Goal: Task Accomplishment & Management: Complete application form

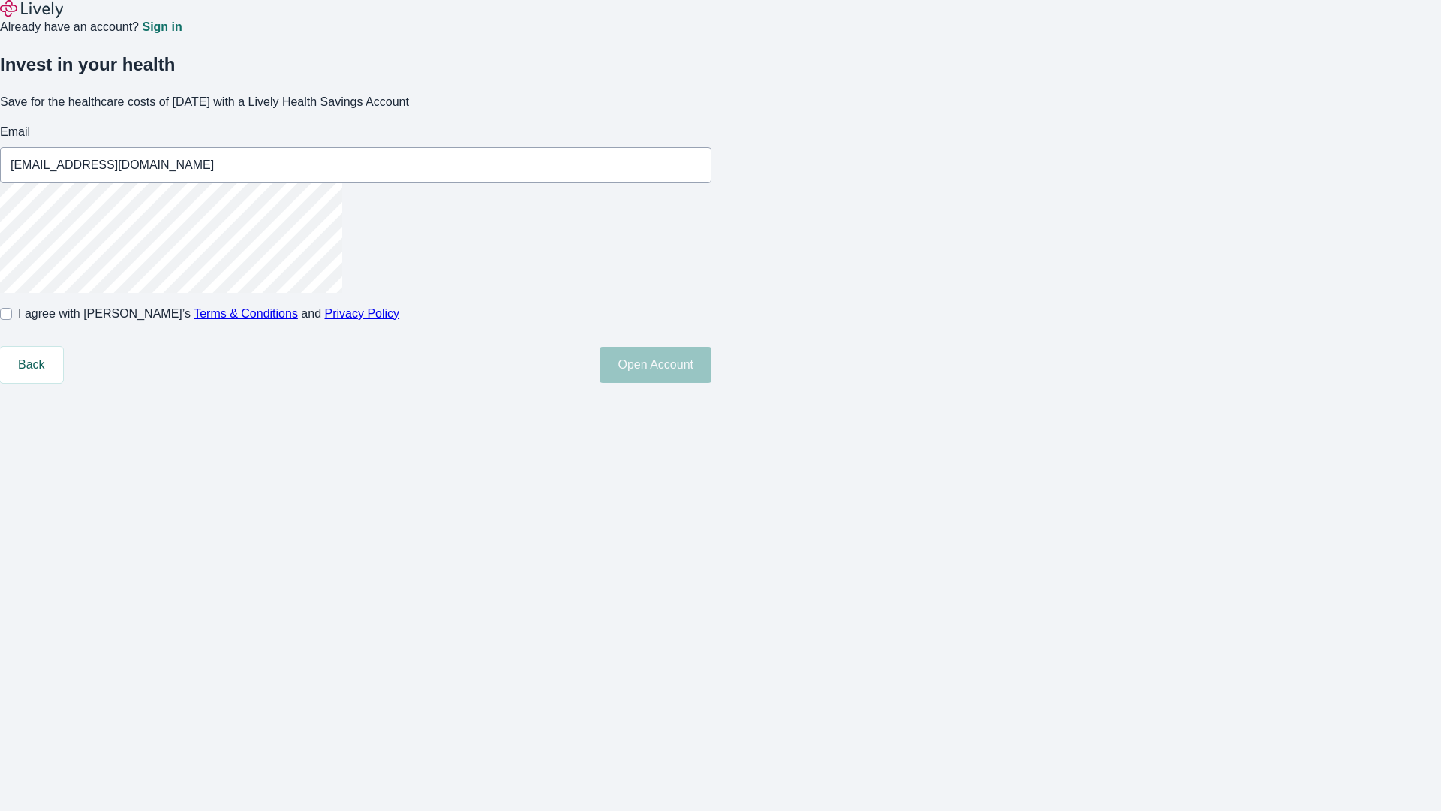
click at [12, 320] on input "I agree with Lively’s Terms & Conditions and Privacy Policy" at bounding box center [6, 314] width 12 height 12
checkbox input "true"
click at [712, 383] on button "Open Account" at bounding box center [656, 365] width 112 height 36
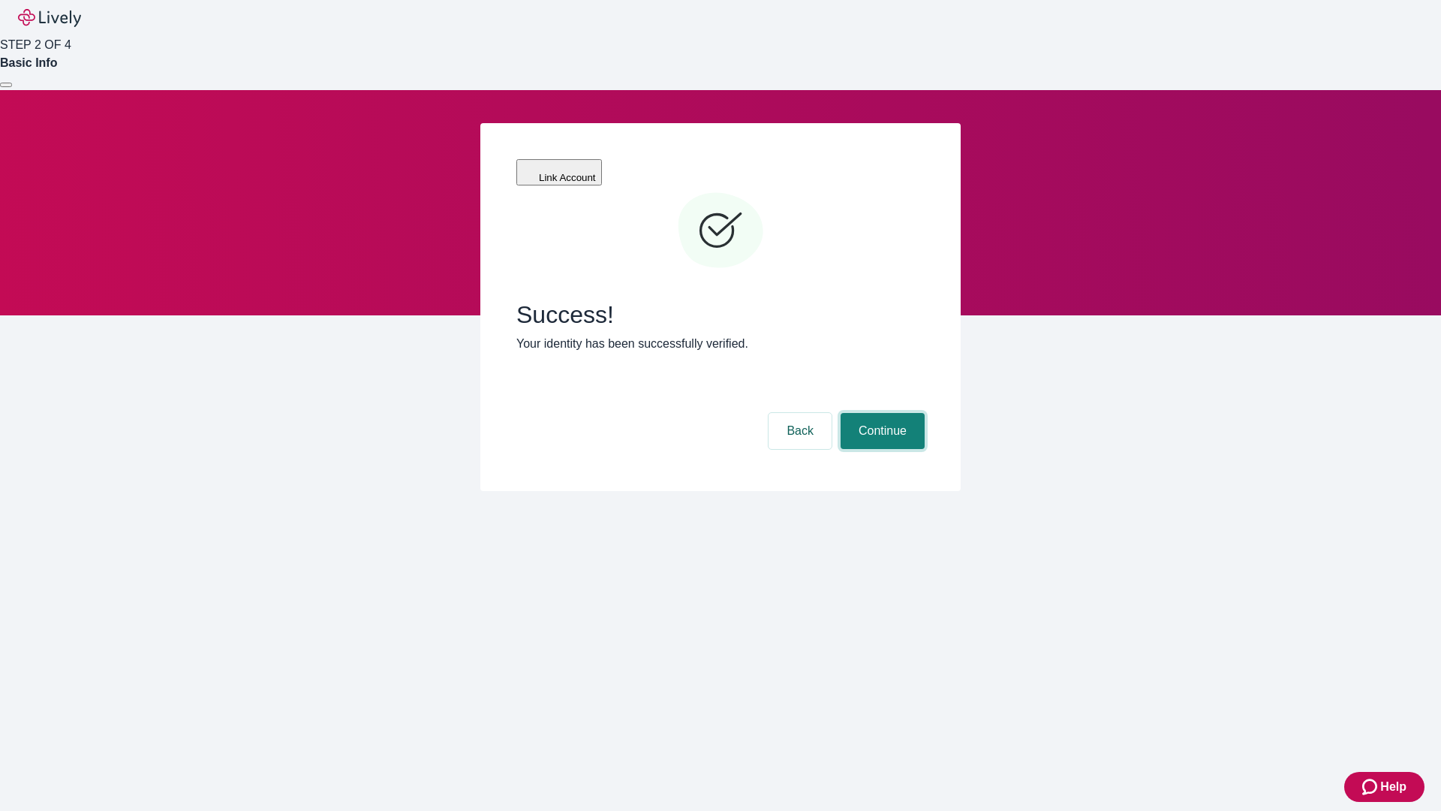
click at [880, 413] on button "Continue" at bounding box center [883, 431] width 84 height 36
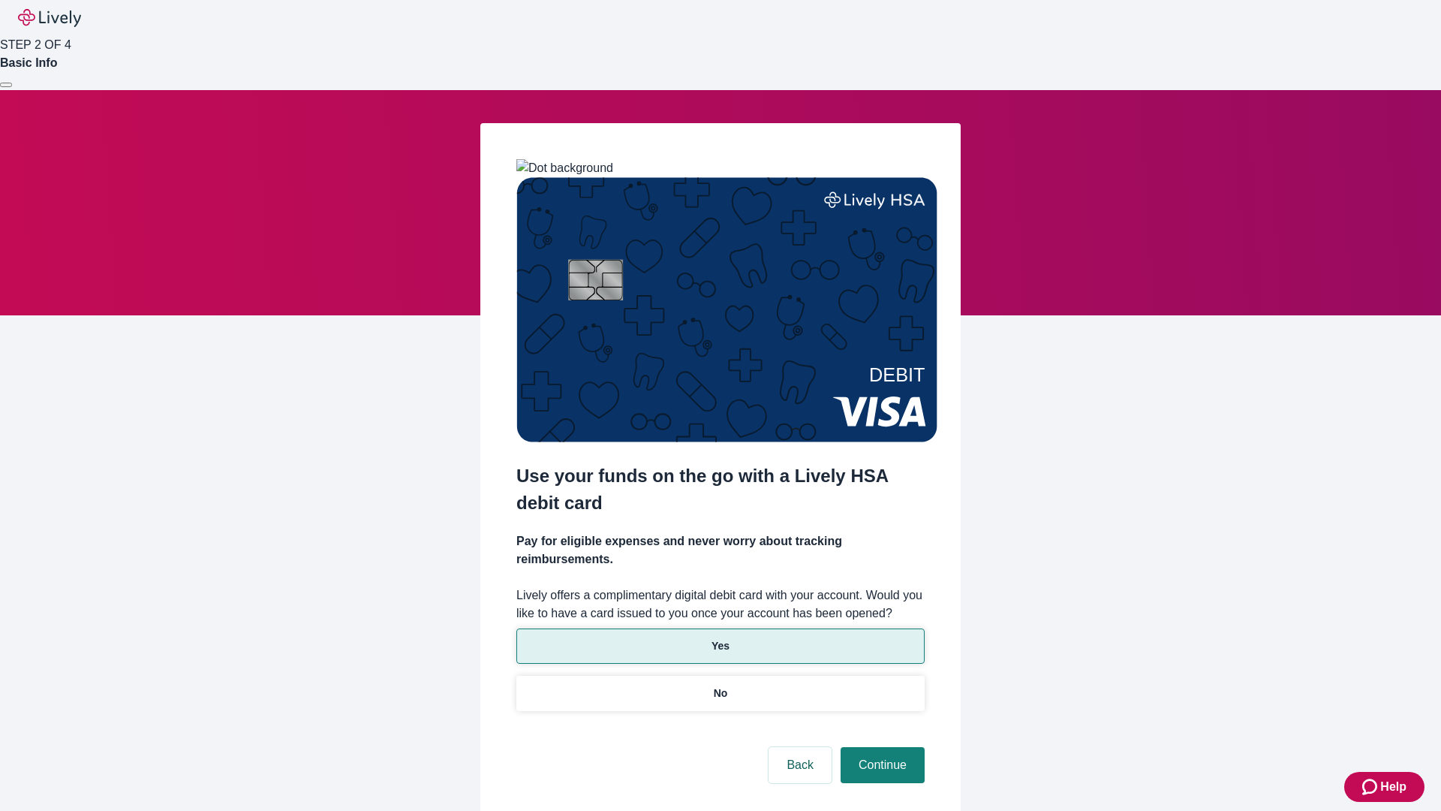
click at [720, 638] on p "Yes" at bounding box center [721, 646] width 18 height 16
click at [880, 747] on button "Continue" at bounding box center [883, 765] width 84 height 36
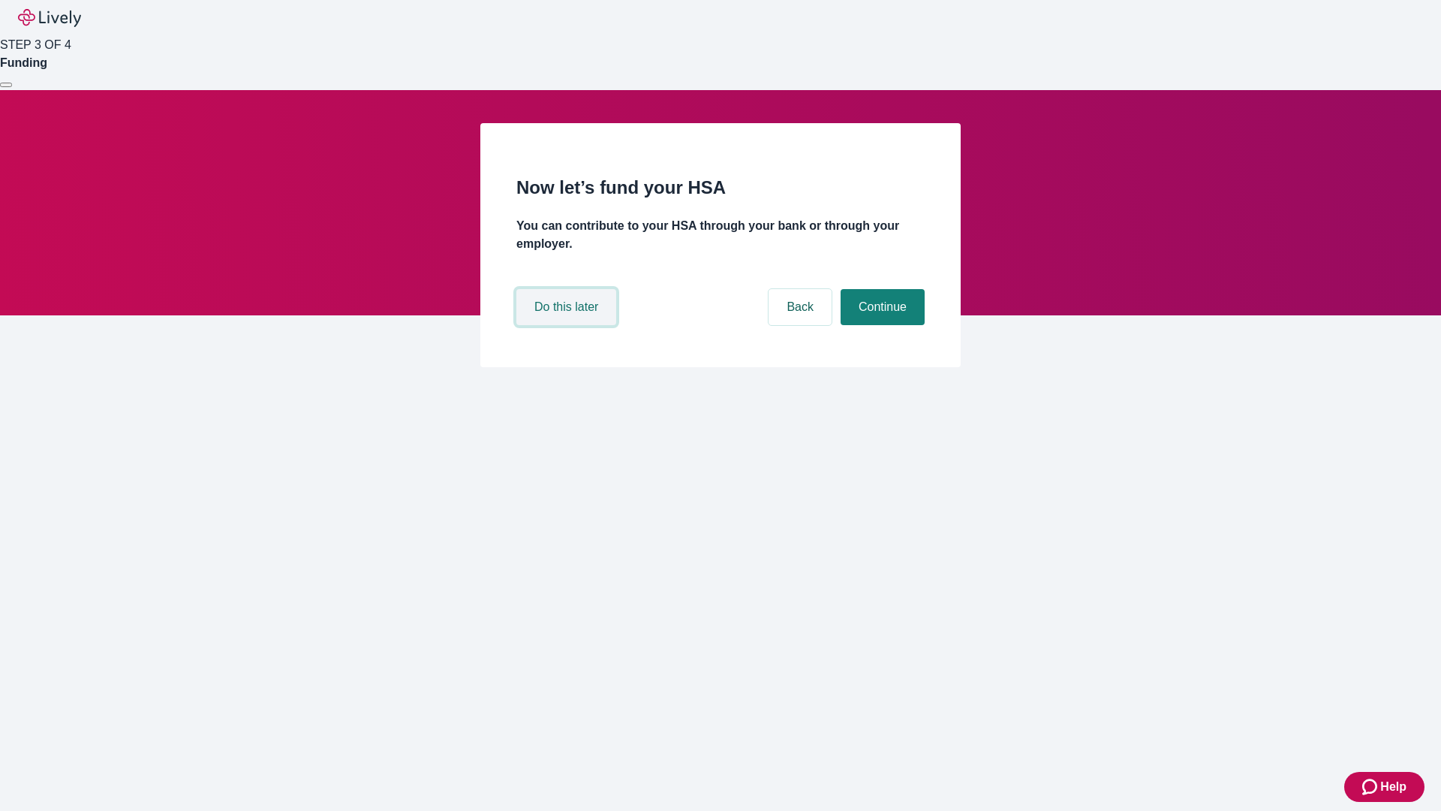
click at [568, 325] on button "Do this later" at bounding box center [566, 307] width 100 height 36
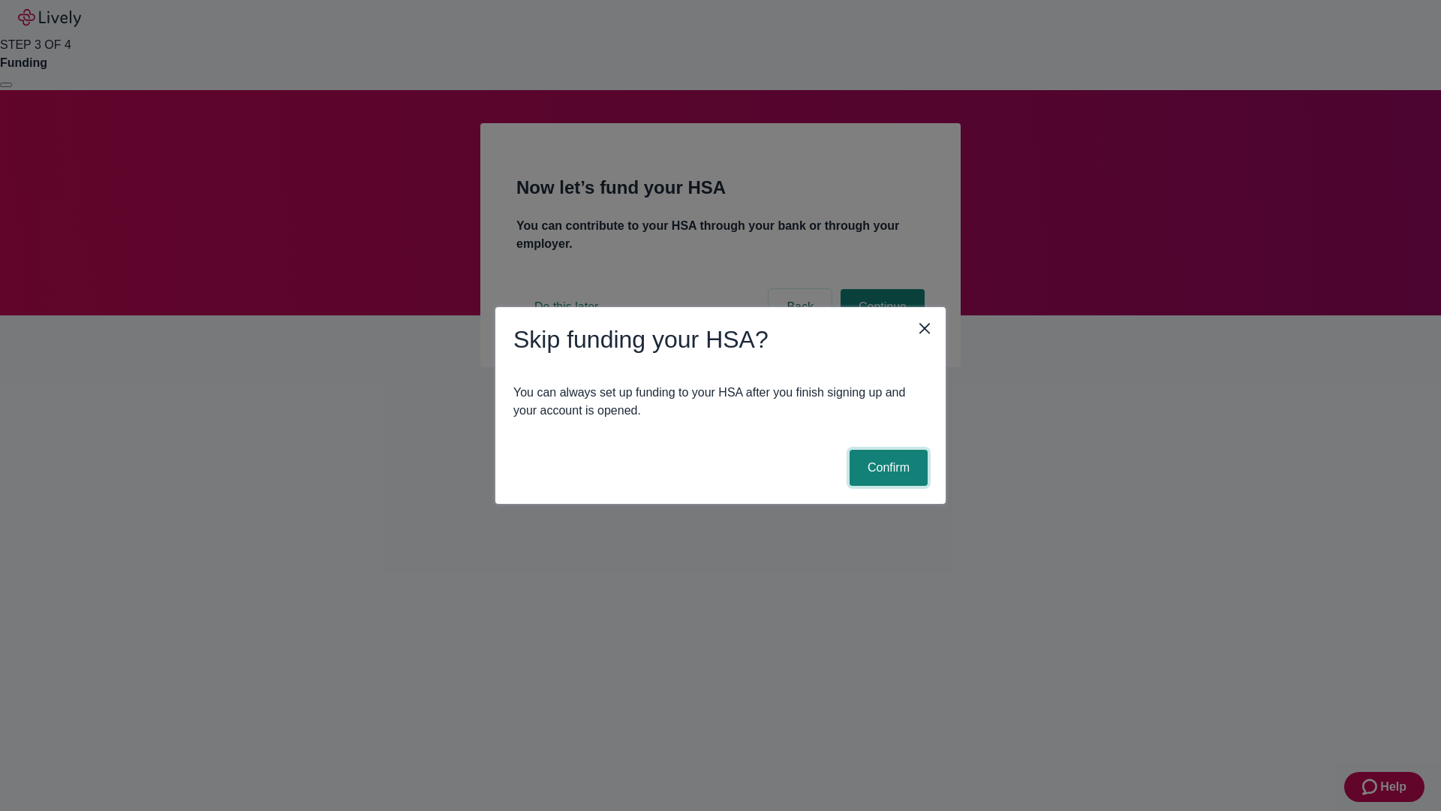
click at [886, 468] on button "Confirm" at bounding box center [889, 468] width 78 height 36
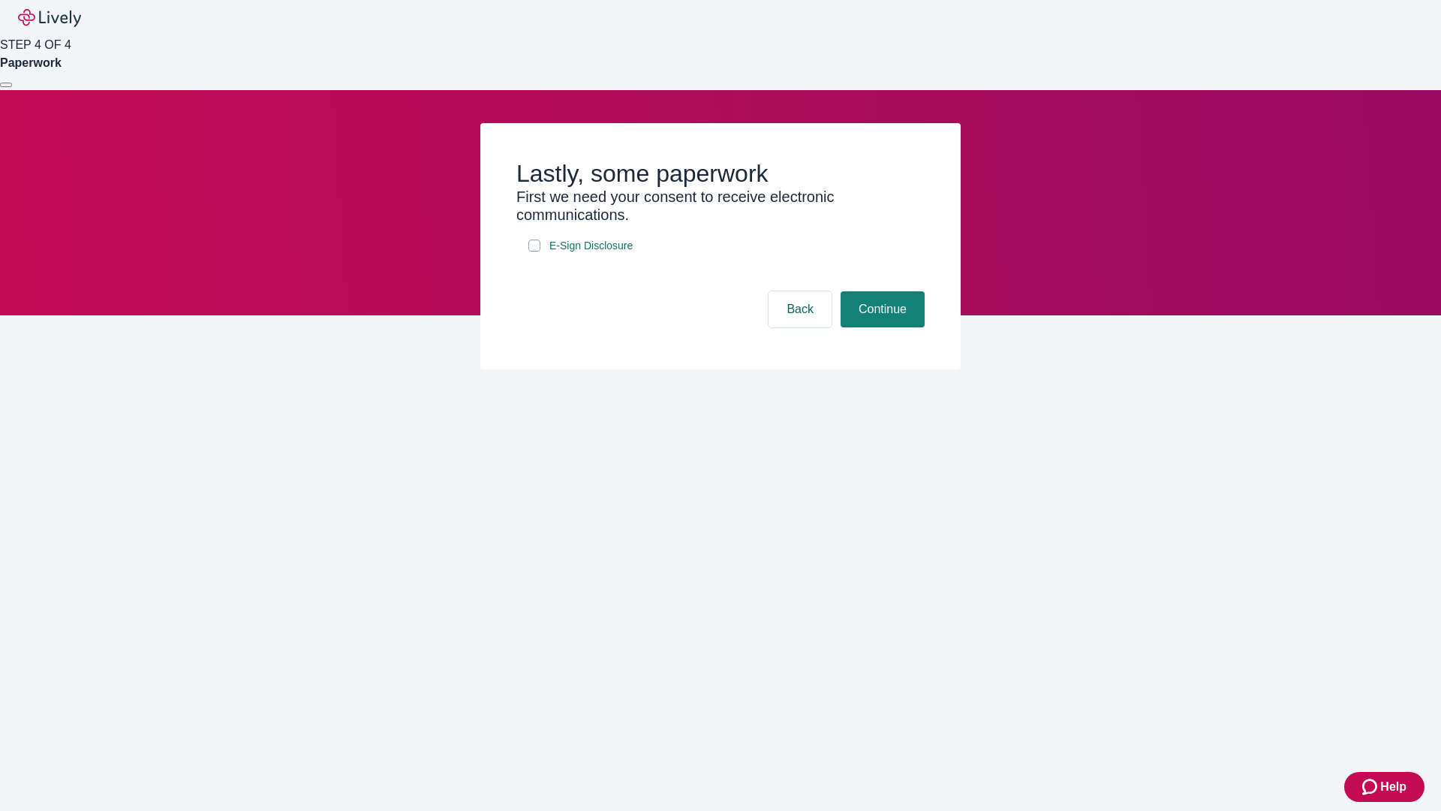
click at [534, 251] on input "E-Sign Disclosure" at bounding box center [534, 245] width 12 height 12
checkbox input "true"
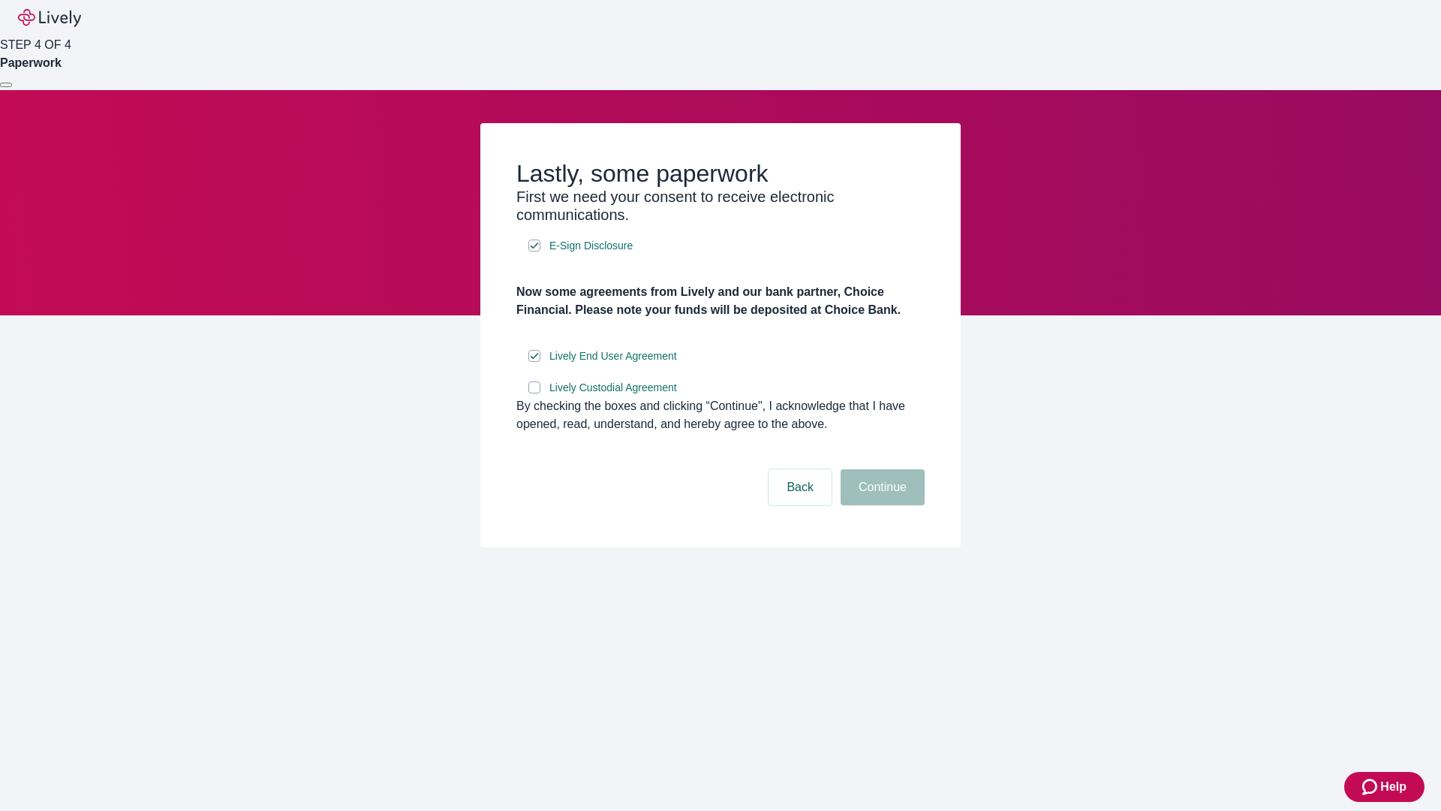
click at [534, 393] on input "Lively Custodial Agreement" at bounding box center [534, 387] width 12 height 12
checkbox input "true"
click at [880, 505] on button "Continue" at bounding box center [883, 487] width 84 height 36
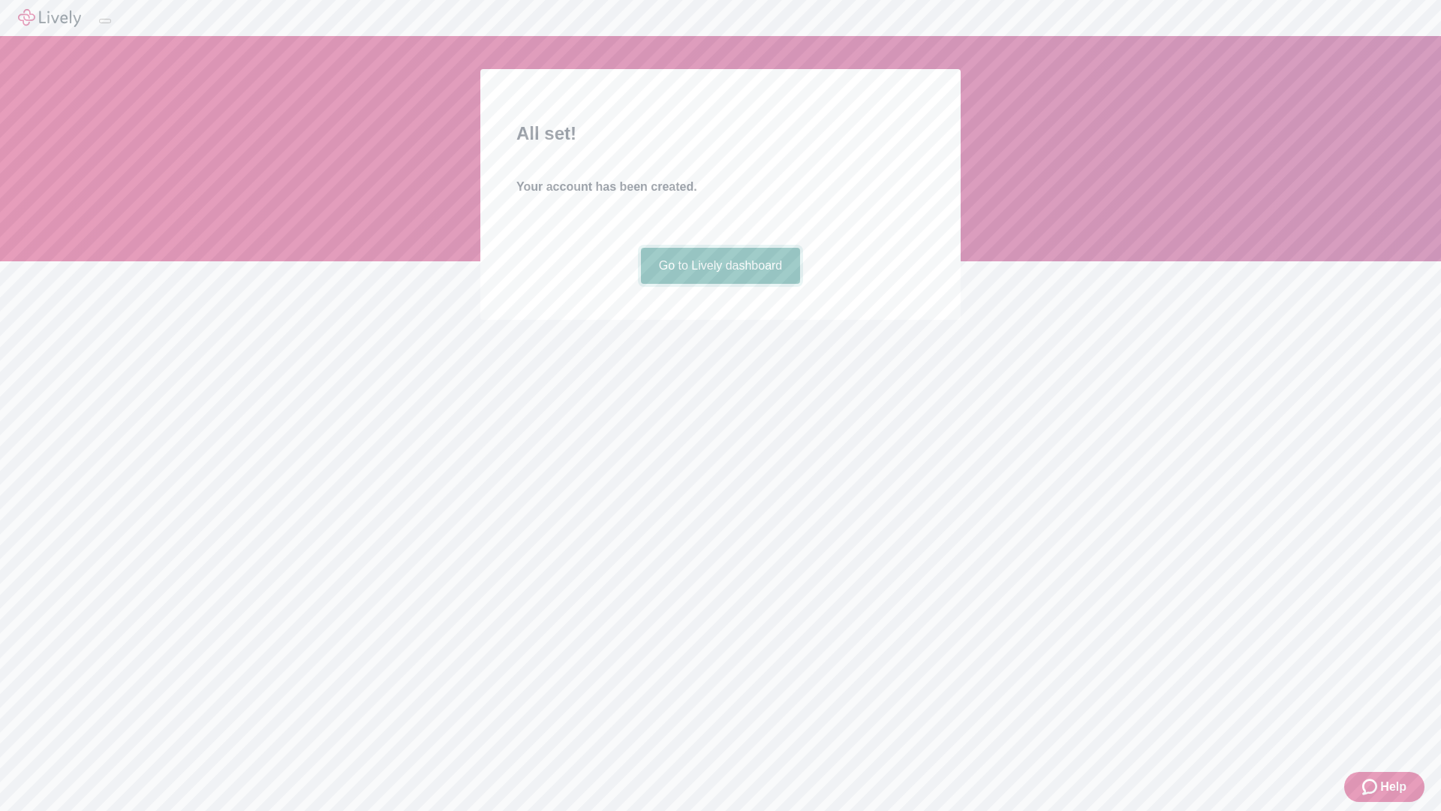
click at [720, 284] on link "Go to Lively dashboard" at bounding box center [721, 266] width 160 height 36
